Goal: Task Accomplishment & Management: Complete application form

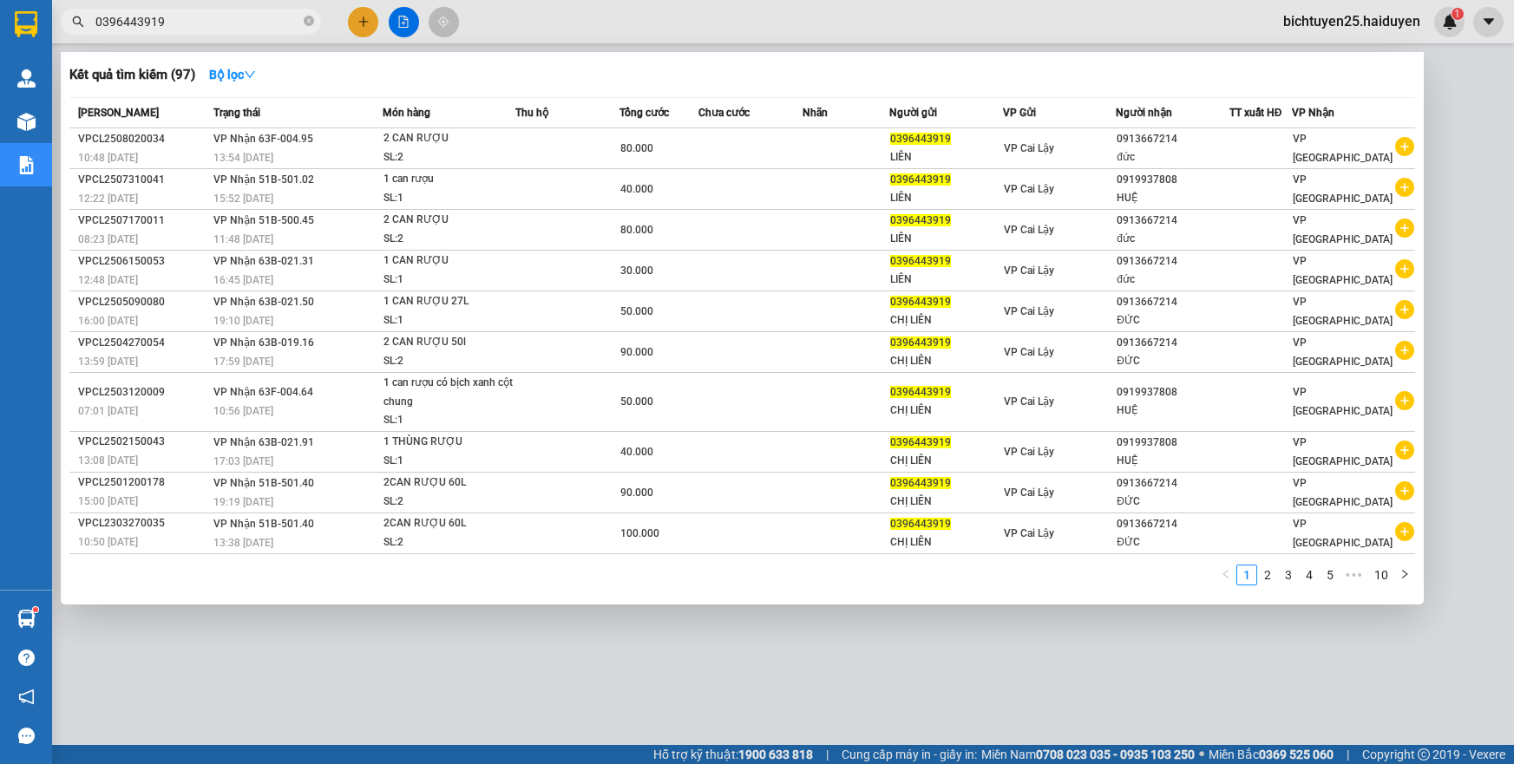
click at [230, 20] on input "0396443919" at bounding box center [197, 21] width 205 height 19
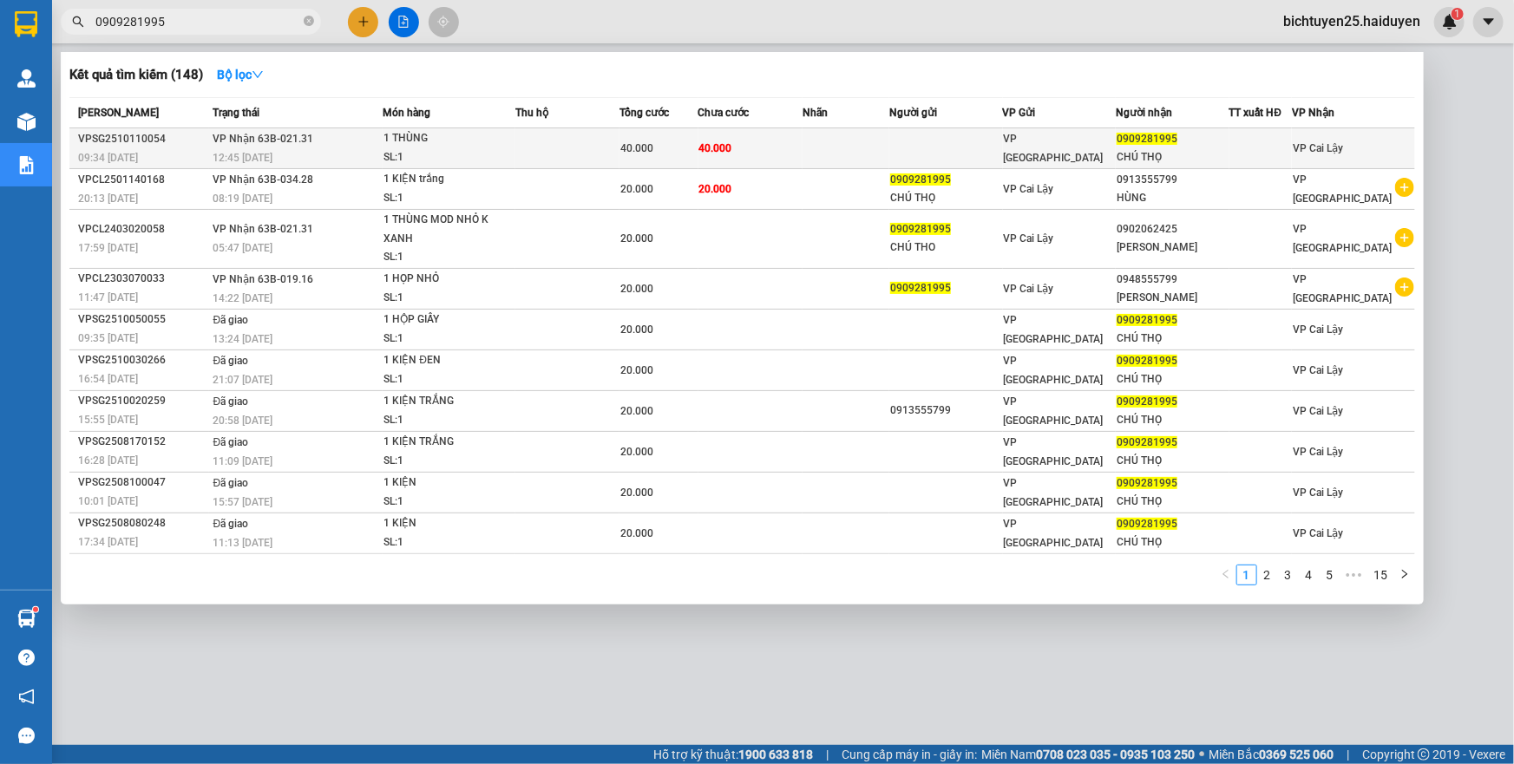
type input "0909281995"
click at [703, 154] on td "40.000" at bounding box center [750, 148] width 104 height 41
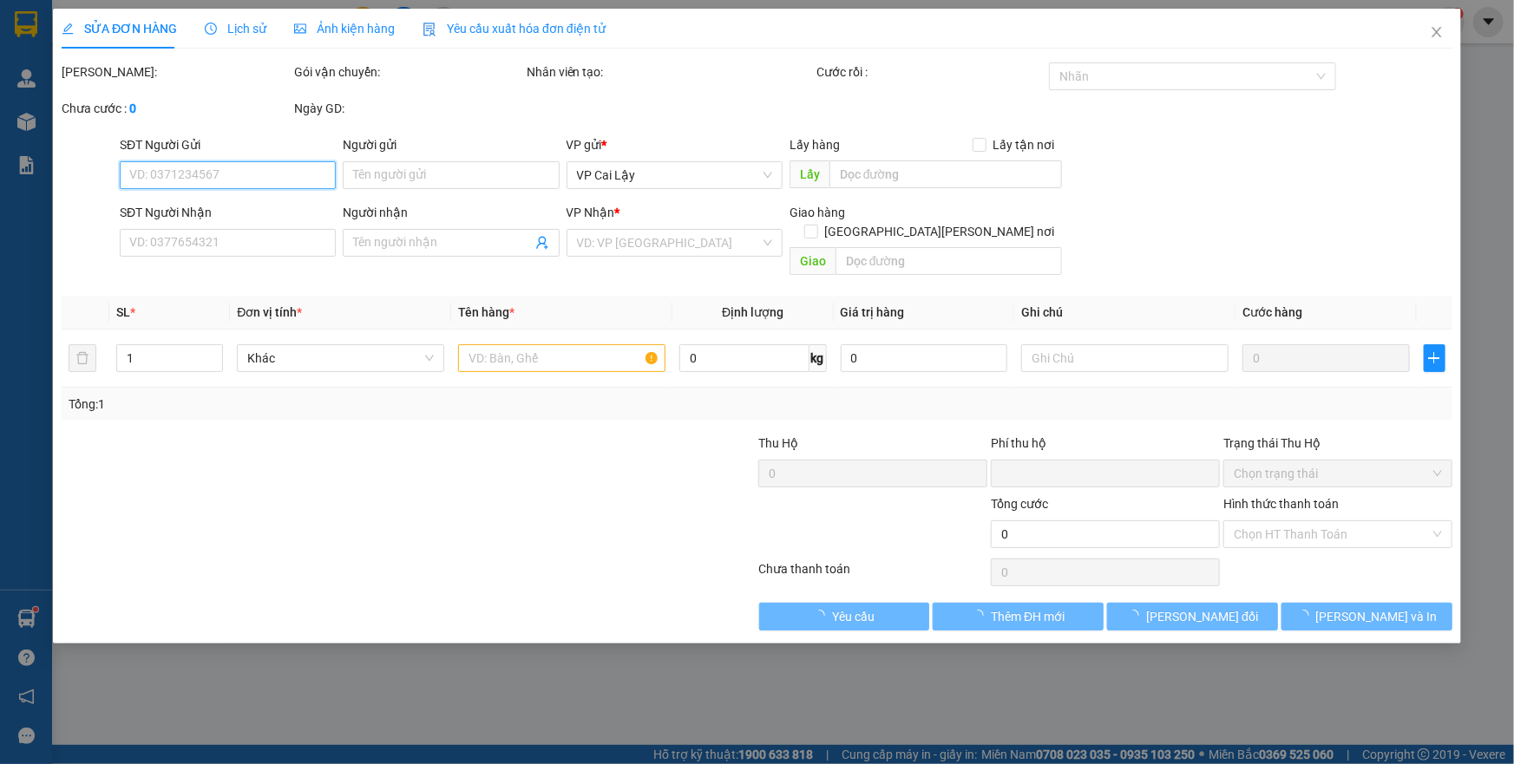
type input "0909281995"
type input "CHÚ THỌ"
type input "0"
type input "40.000"
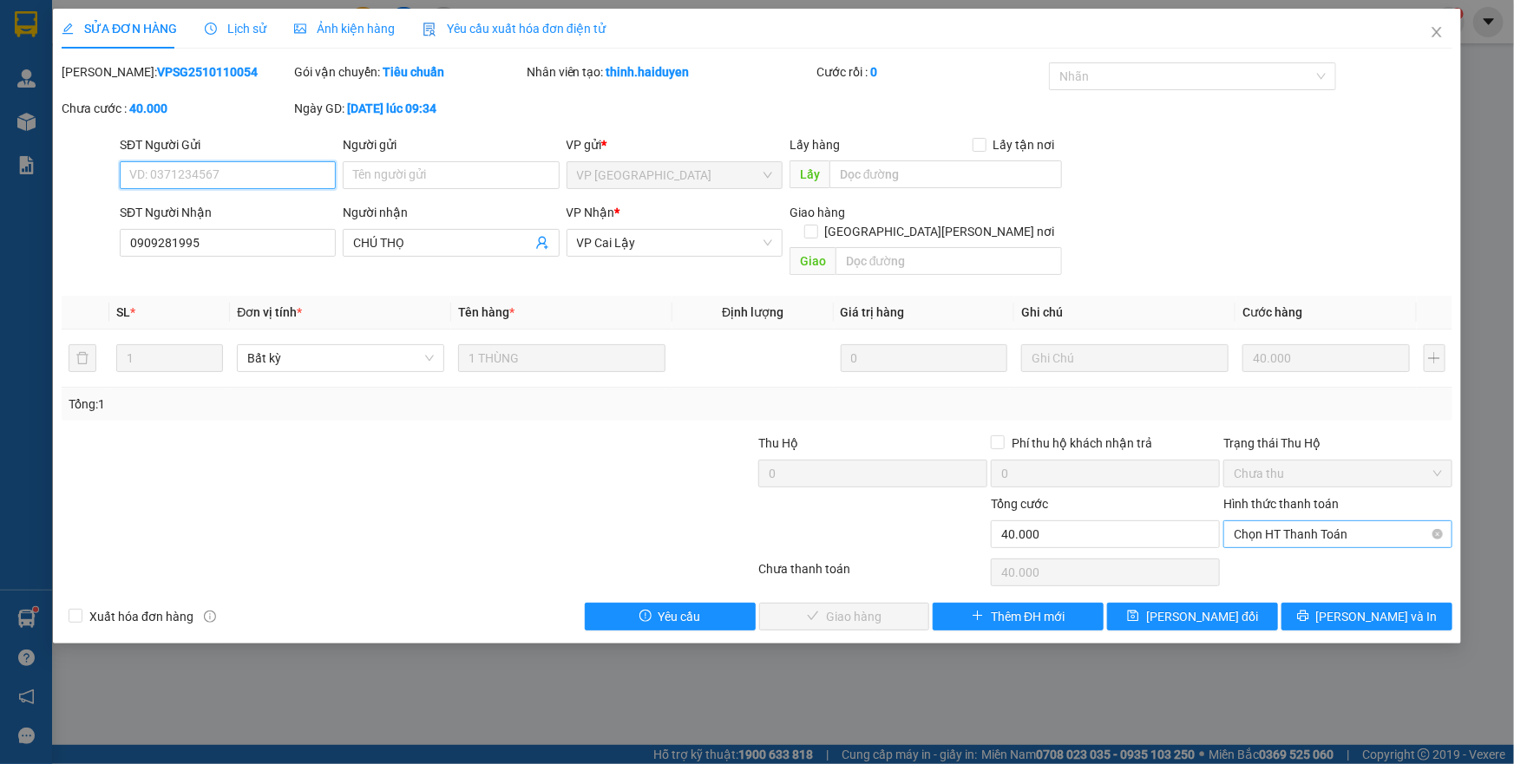
click at [1315, 525] on span "Chọn HT Thanh Toán" at bounding box center [1338, 534] width 208 height 26
click at [1280, 559] on div "Tại văn phòng" at bounding box center [1337, 549] width 229 height 28
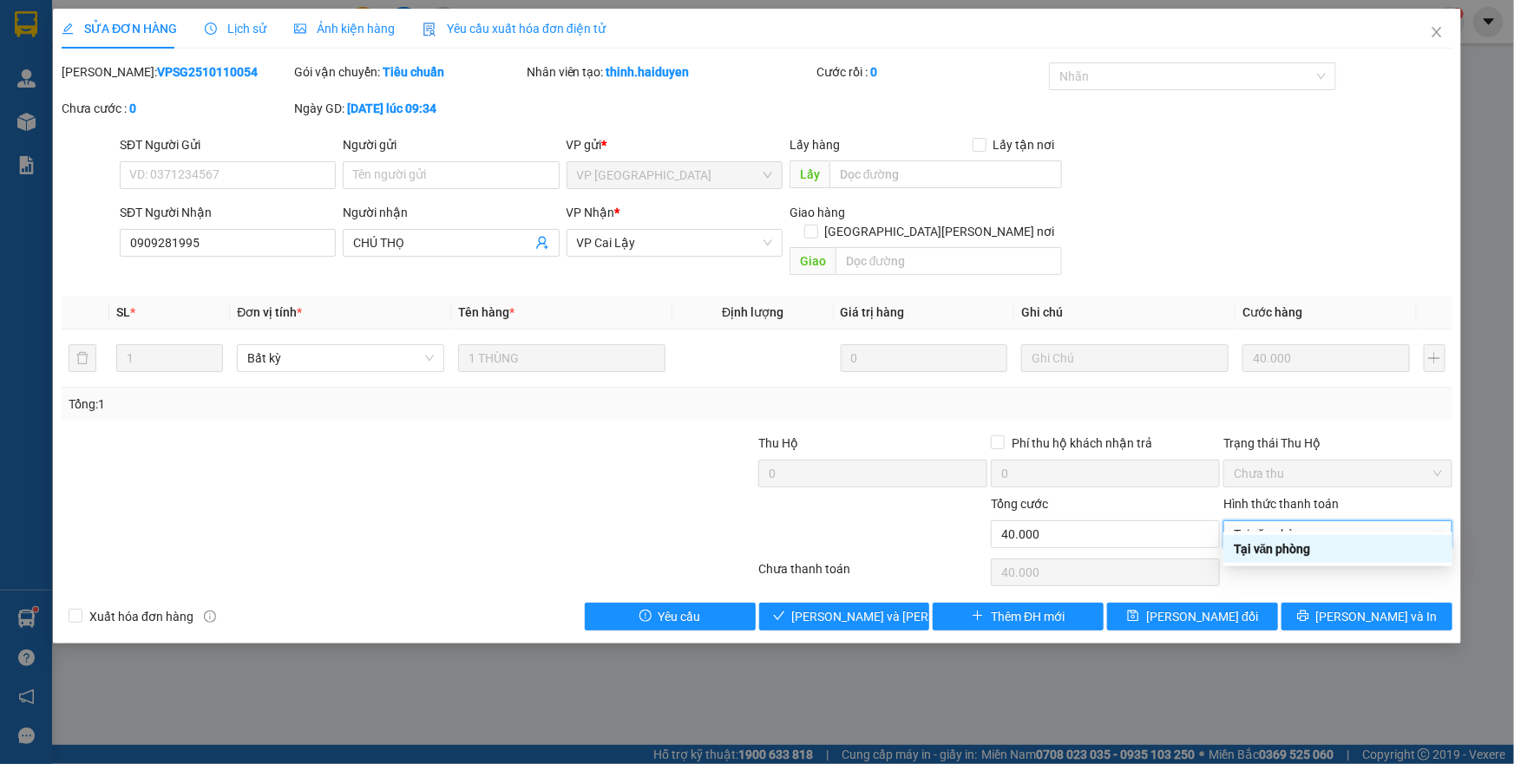
type input "0"
click at [900, 607] on span "[PERSON_NAME] và [PERSON_NAME] hàng" at bounding box center [909, 616] width 234 height 19
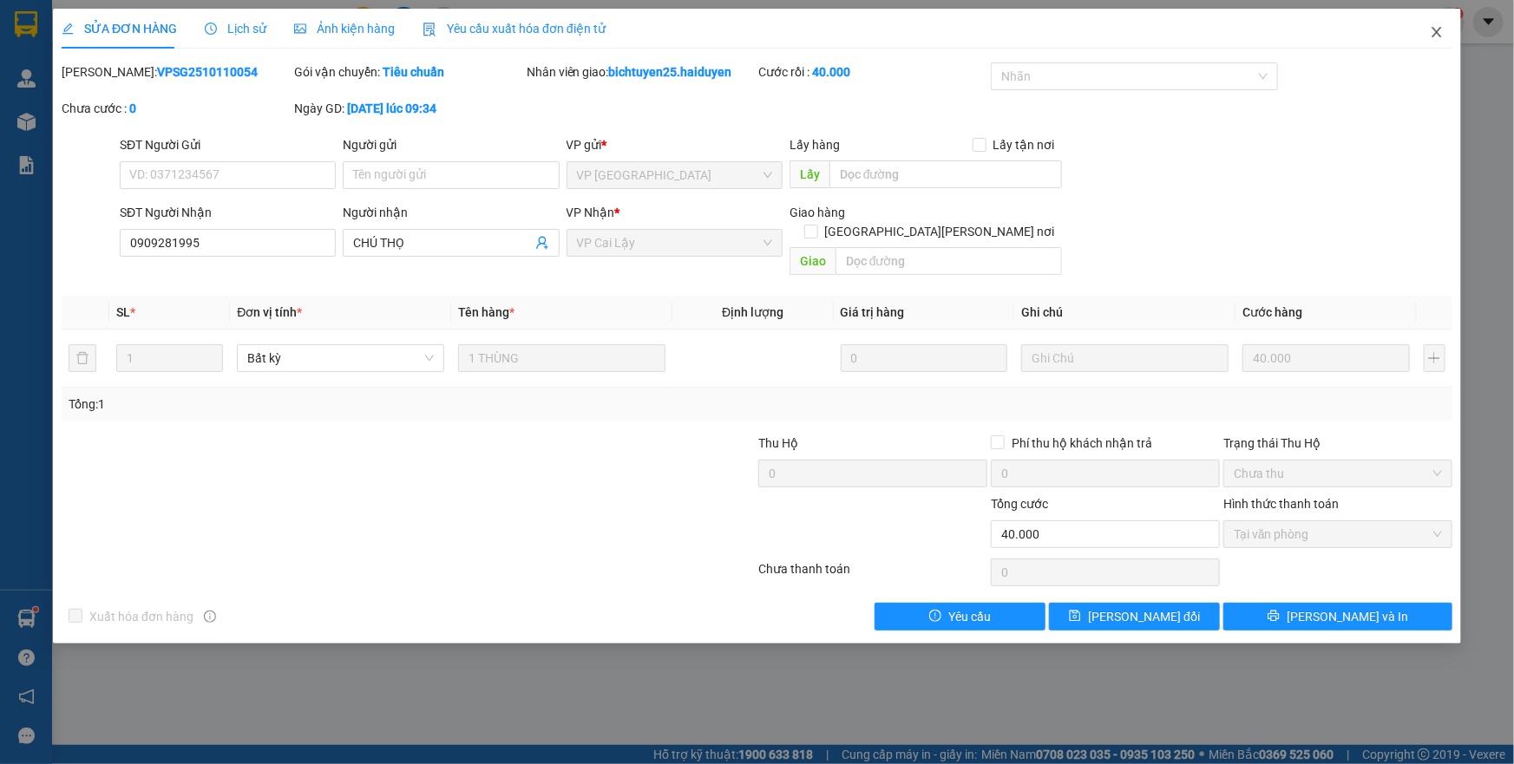
click at [1434, 35] on icon "close" at bounding box center [1437, 32] width 10 height 10
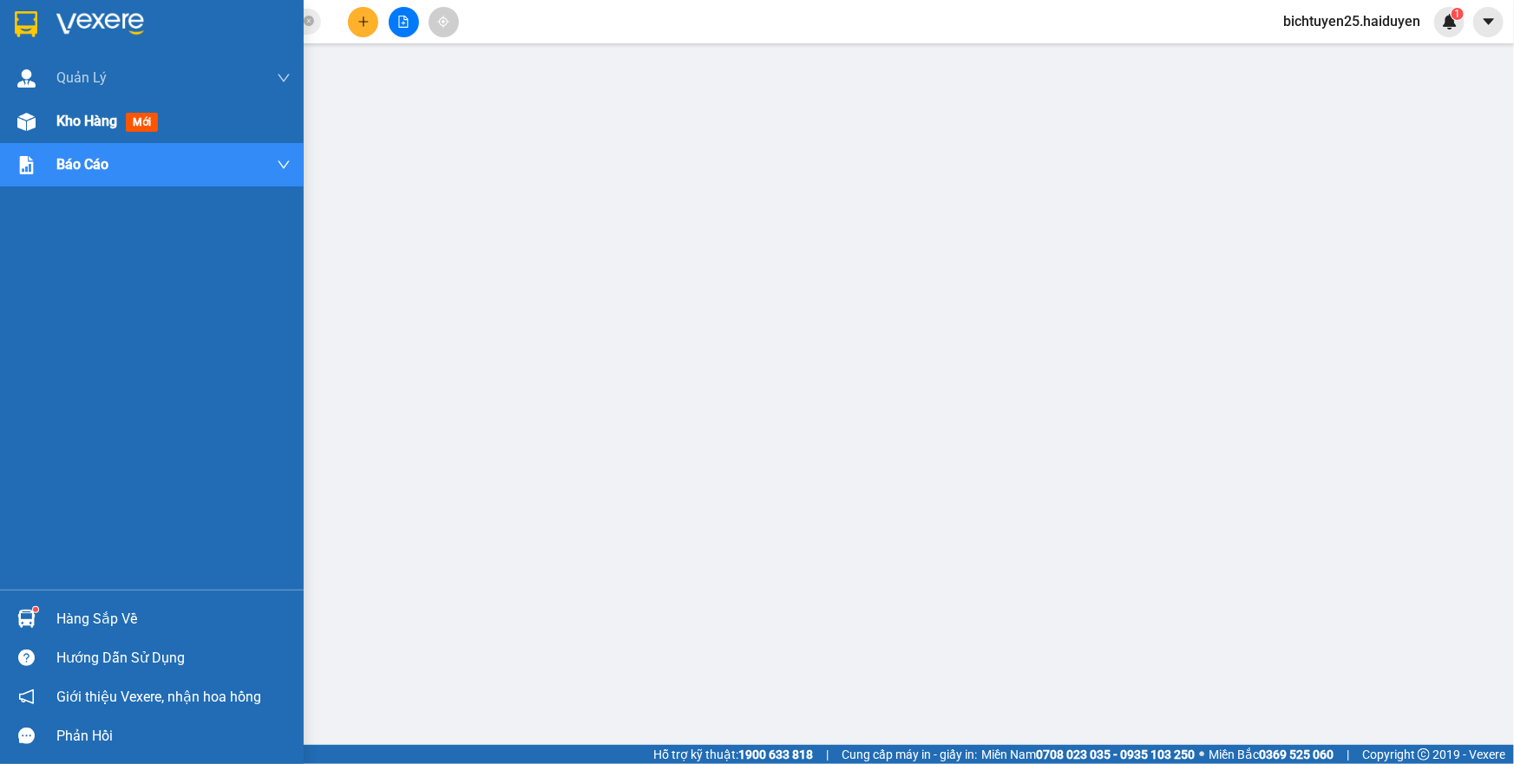
click at [50, 121] on div "Kho hàng mới" at bounding box center [152, 121] width 304 height 43
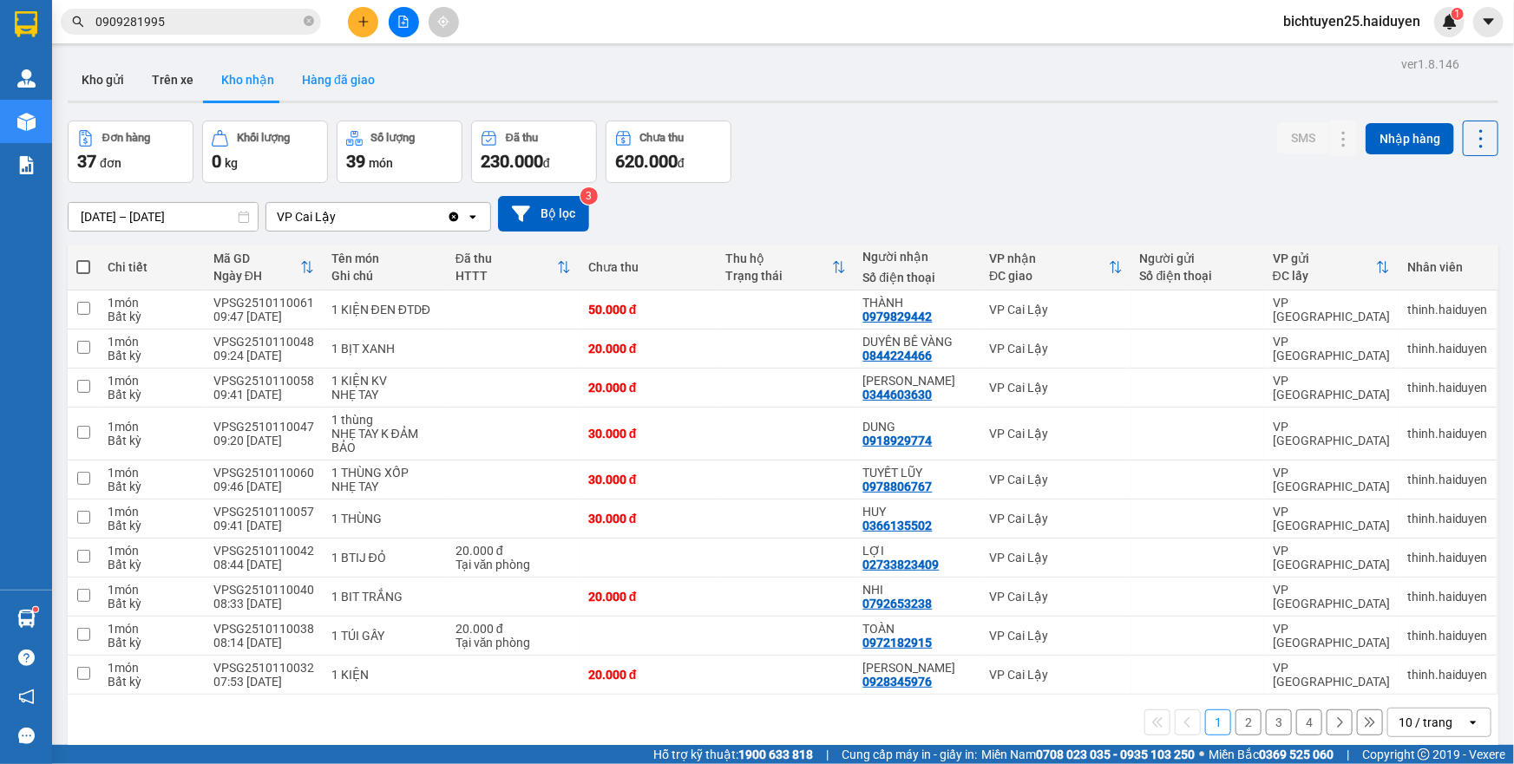
click at [339, 88] on button "Hàng đã giao" at bounding box center [338, 80] width 101 height 42
